Goal: Information Seeking & Learning: Learn about a topic

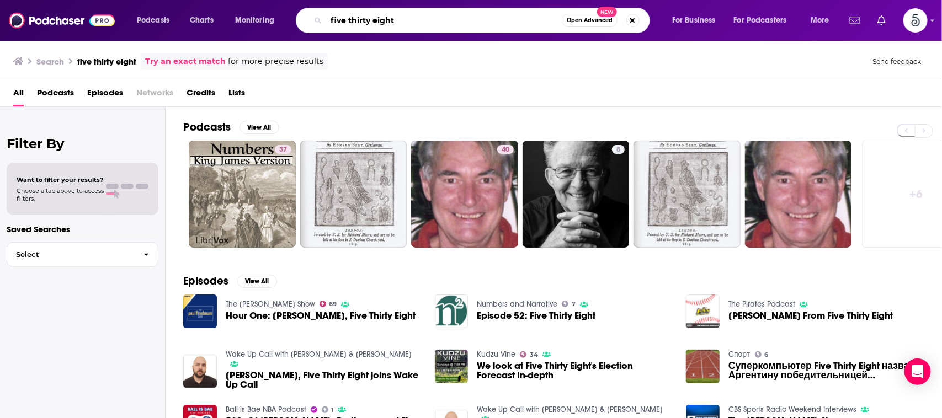
drag, startPoint x: 428, startPoint y: 24, endPoint x: 317, endPoint y: 22, distance: 110.4
click at [317, 22] on div "five thirty eight Open Advanced New" at bounding box center [473, 20] width 354 height 25
type input "what's at stake"
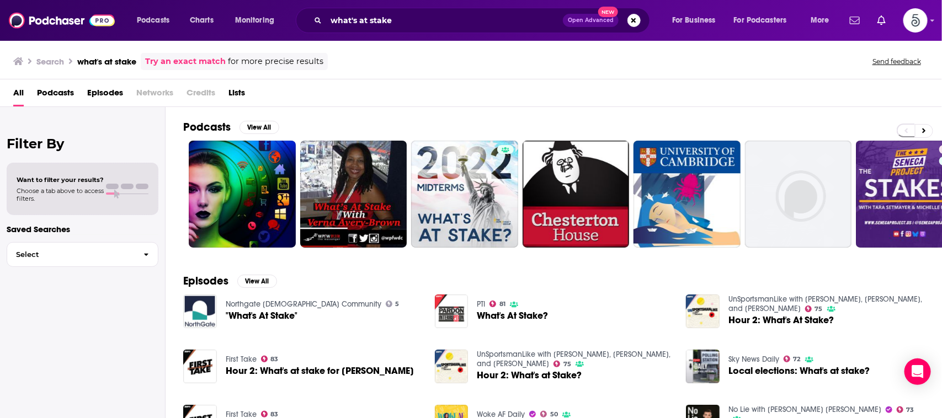
click at [304, 78] on div "Search what's at stake Try an exact match for more precise results Send feedback" at bounding box center [471, 60] width 942 height 40
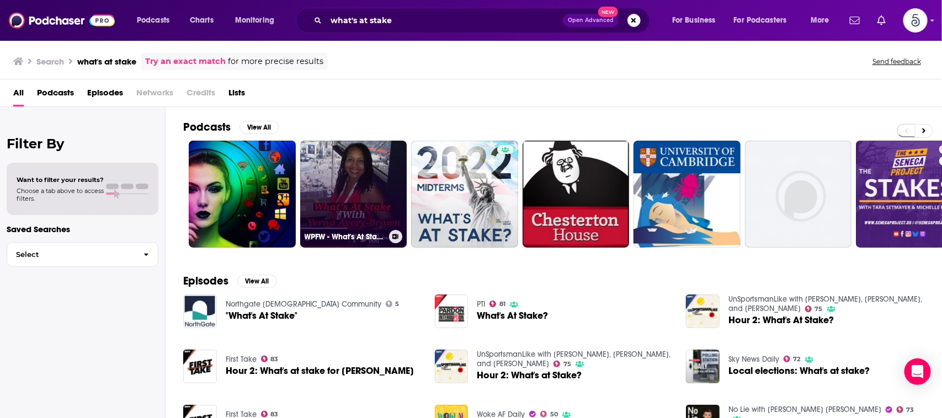
click at [335, 180] on link "WPFW - What's At Stake" at bounding box center [353, 194] width 107 height 107
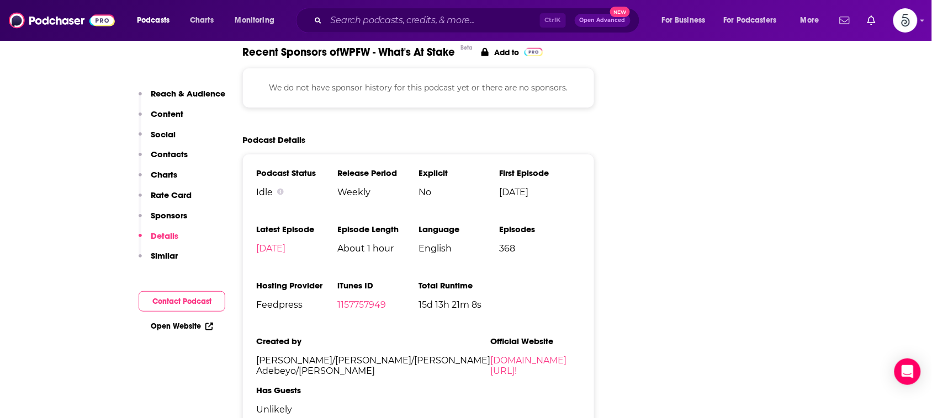
scroll to position [1675, 0]
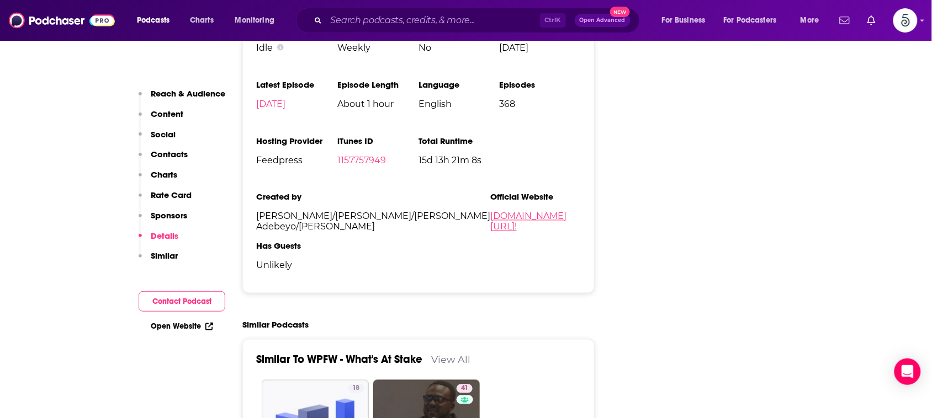
click at [490, 211] on link "[DOMAIN_NAME][URL]!" at bounding box center [528, 221] width 76 height 21
click at [498, 18] on input "Search podcasts, credits, & more..." at bounding box center [433, 21] width 214 height 18
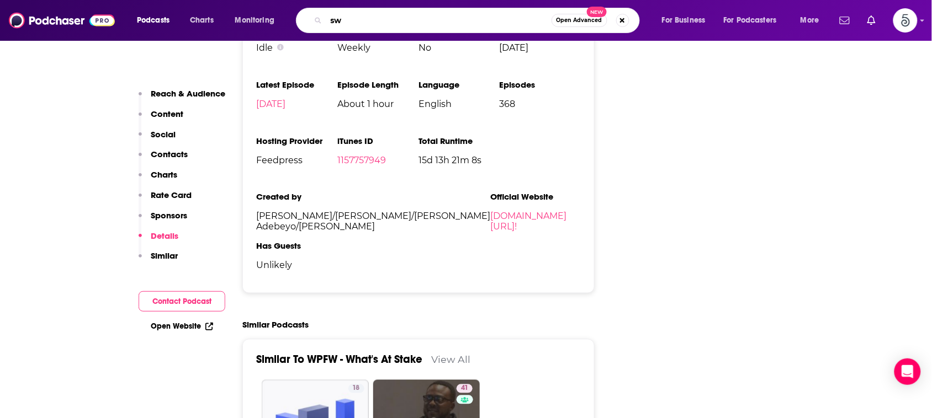
type input "s"
type input "what's the 411"
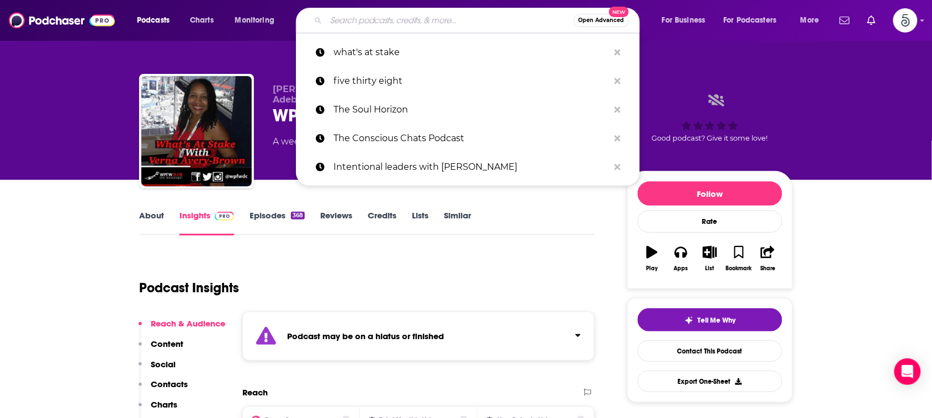
click at [387, 12] on input "Search podcasts, credits, & more..." at bounding box center [449, 21] width 247 height 18
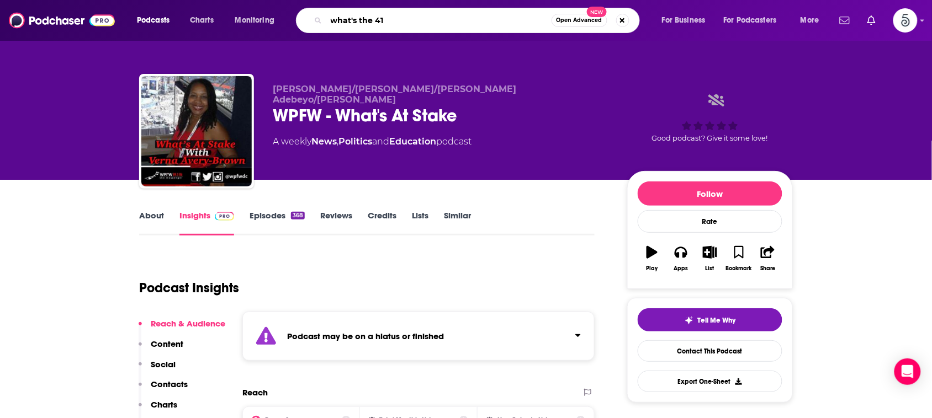
type input "what's the 411"
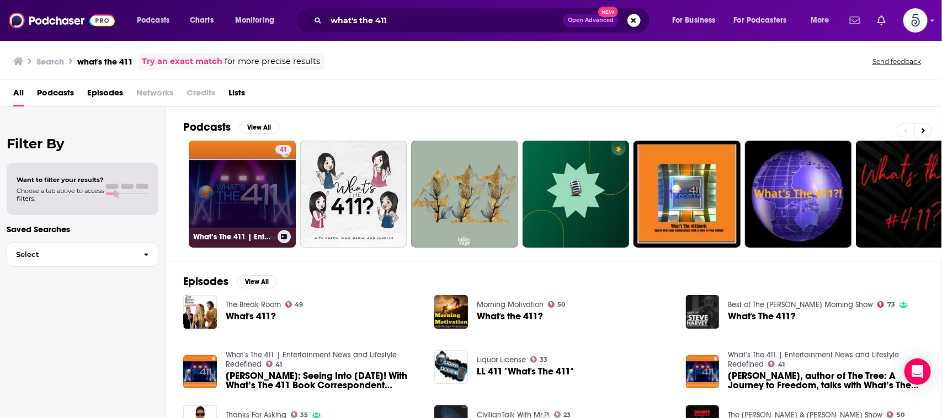
click at [270, 180] on link "41 What’s The 411 | Entertainment News and Lifestyle Redefined" at bounding box center [242, 194] width 107 height 107
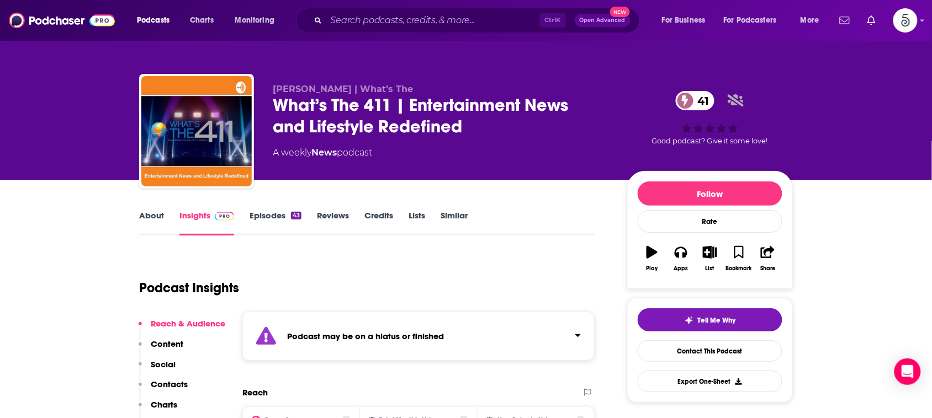
click at [156, 216] on link "About" at bounding box center [151, 222] width 25 height 25
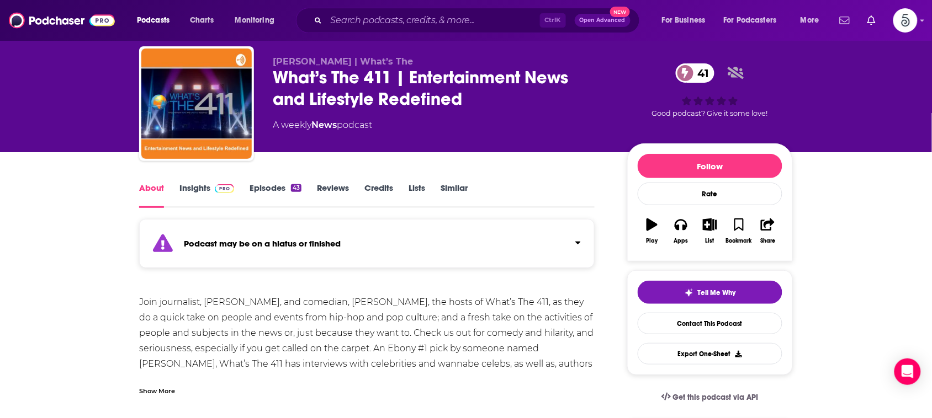
scroll to position [138, 0]
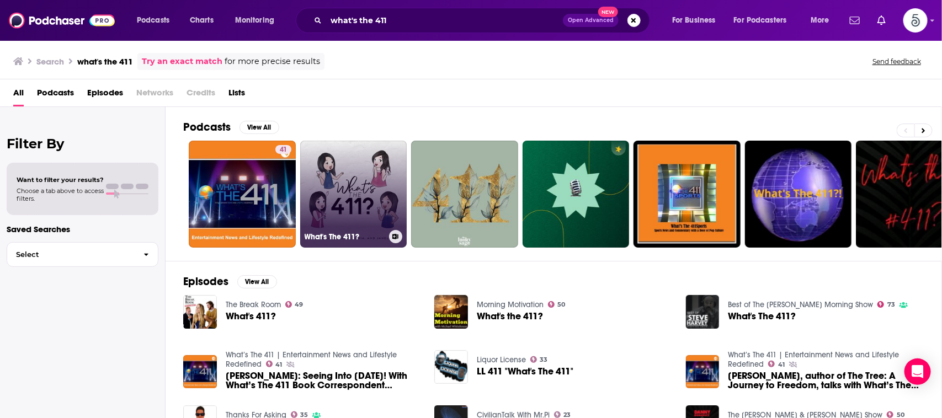
click at [364, 173] on link "What's The 411?" at bounding box center [353, 194] width 107 height 107
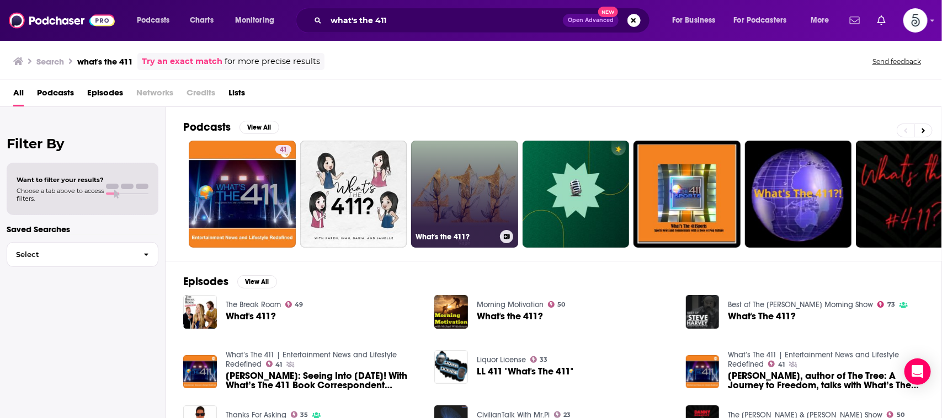
click at [454, 187] on link "What's the 411?" at bounding box center [464, 194] width 107 height 107
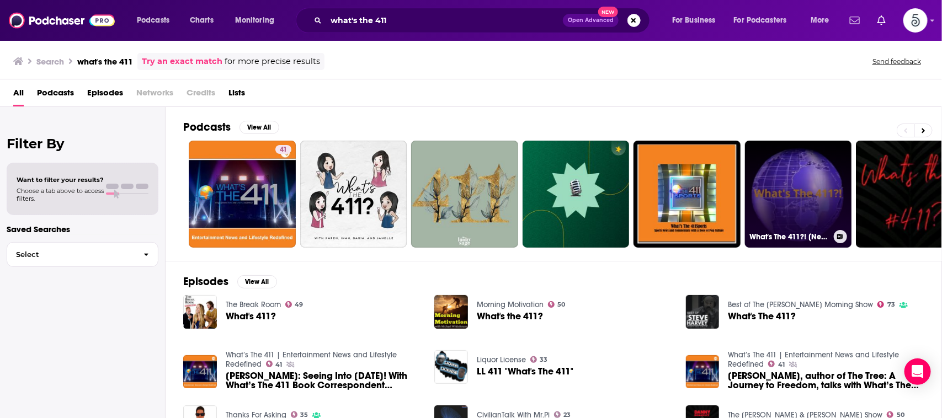
click at [784, 189] on link "What's The 411?! [News]" at bounding box center [798, 194] width 107 height 107
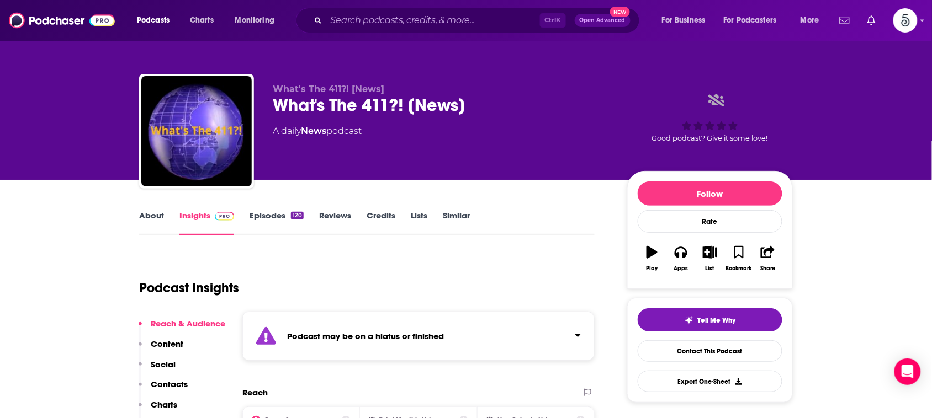
click at [155, 215] on link "About" at bounding box center [151, 222] width 25 height 25
